Goal: Transaction & Acquisition: Purchase product/service

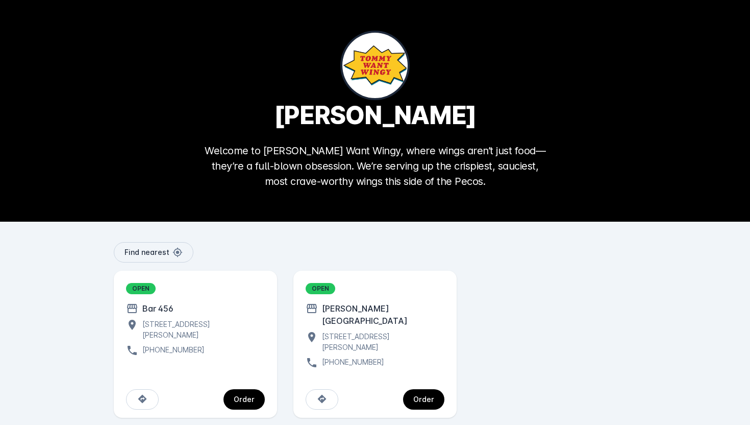
scroll to position [1, 0]
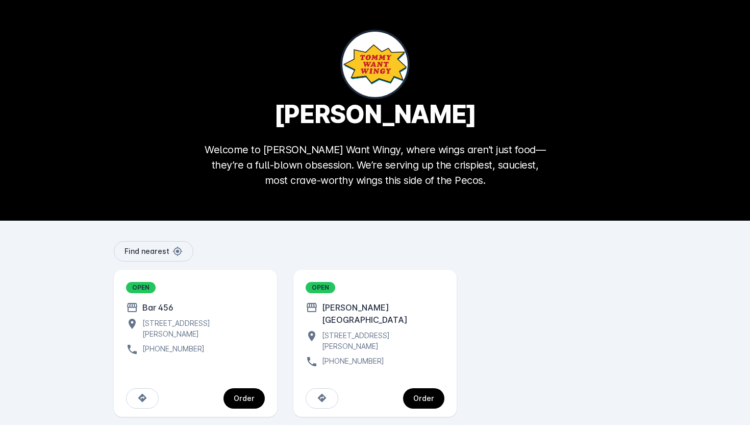
click at [327, 330] on div "[STREET_ADDRESS][PERSON_NAME]" at bounding box center [381, 340] width 127 height 21
click at [417, 394] on div "Order" at bounding box center [423, 397] width 21 height 7
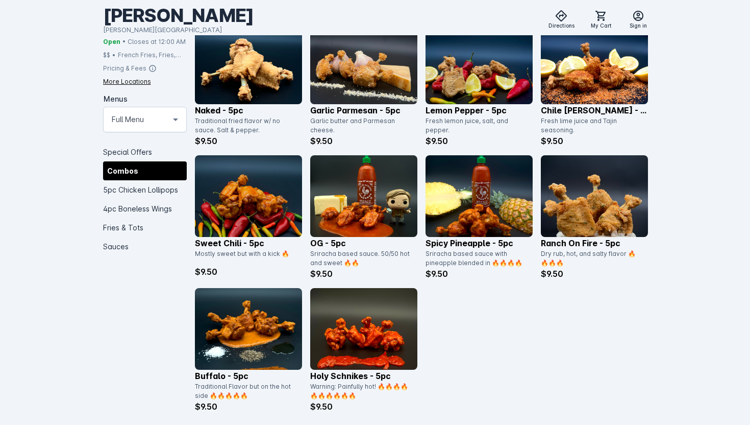
scroll to position [664, 0]
